Goal: Book appointment/travel/reservation

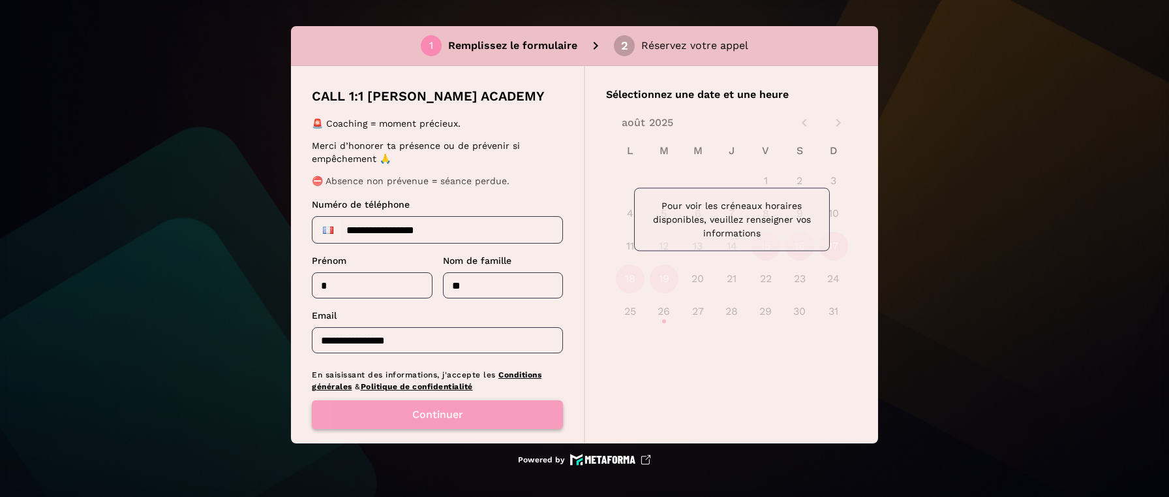
click at [470, 414] on button "Continuer" at bounding box center [437, 414] width 251 height 29
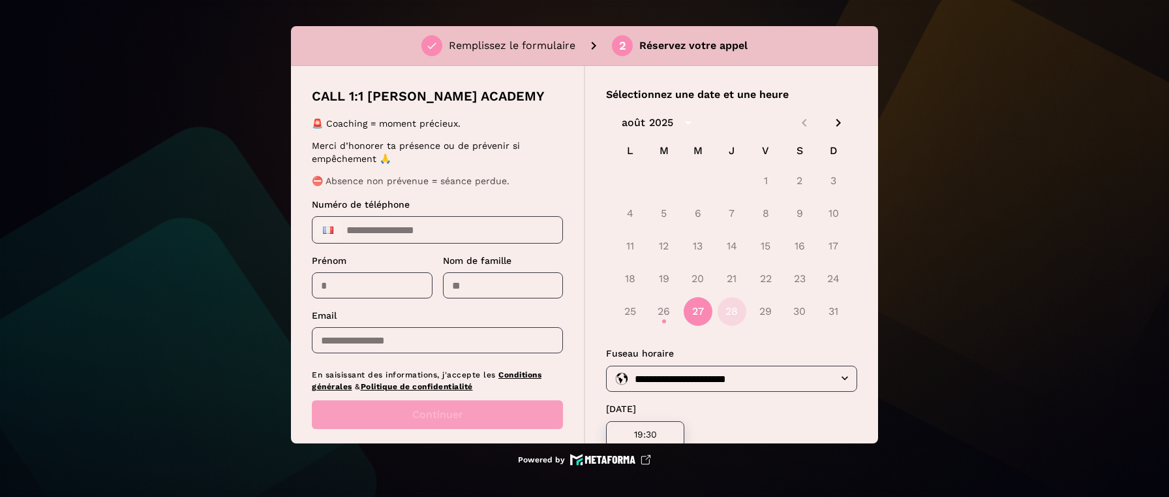
scroll to position [18, 0]
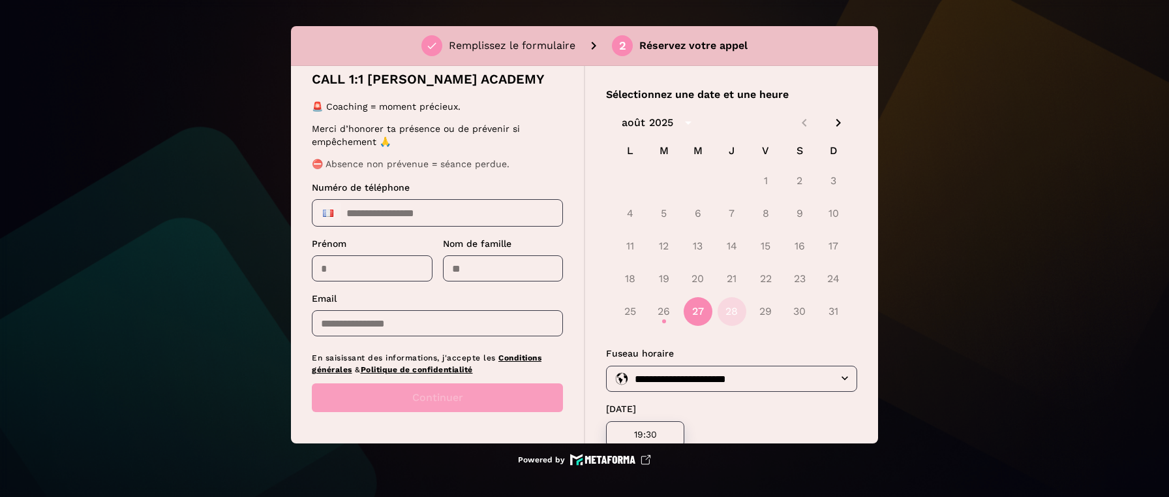
click at [712, 292] on div "18 19 20 21 22 23 24" at bounding box center [731, 278] width 251 height 31
click at [729, 316] on button "28" at bounding box center [732, 311] width 29 height 29
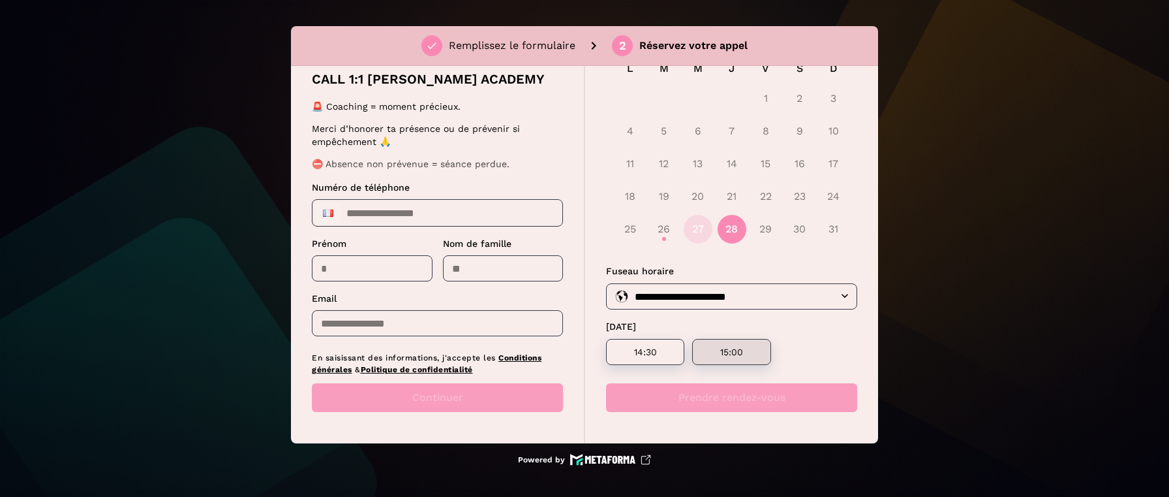
scroll to position [82, 0]
click at [720, 352] on p "15:00" at bounding box center [731, 351] width 47 height 10
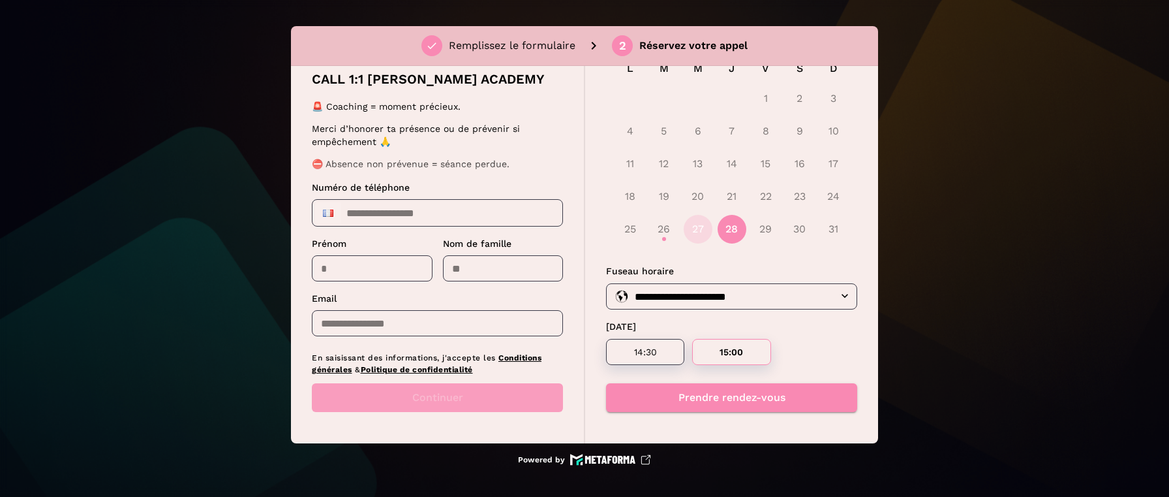
click at [513, 389] on div "Continuer" at bounding box center [437, 397] width 251 height 29
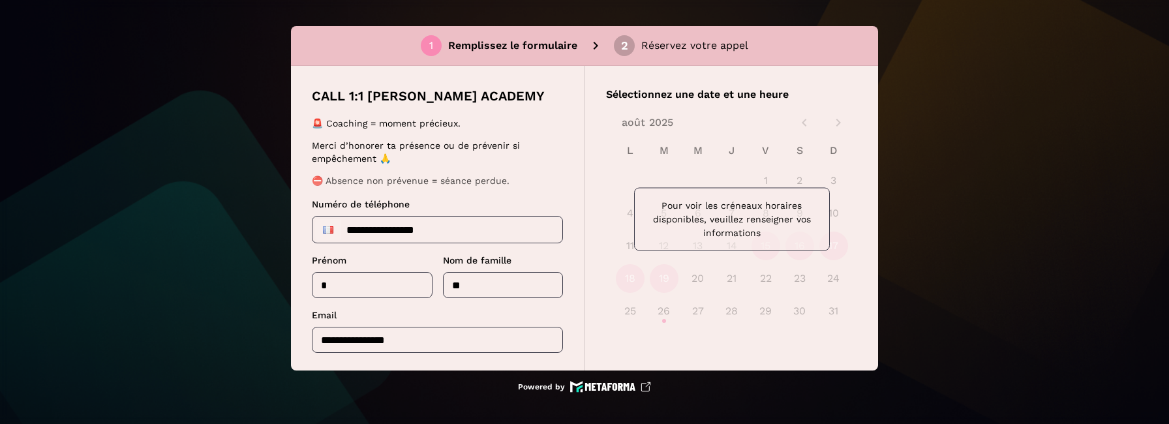
scroll to position [90, 0]
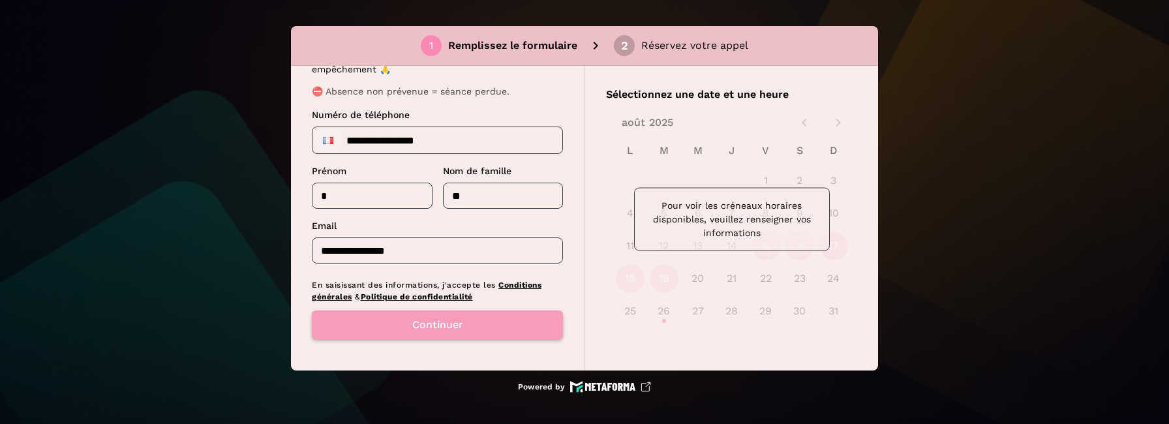
click at [390, 329] on button "Continuer" at bounding box center [437, 325] width 251 height 29
